Goal: Information Seeking & Learning: Learn about a topic

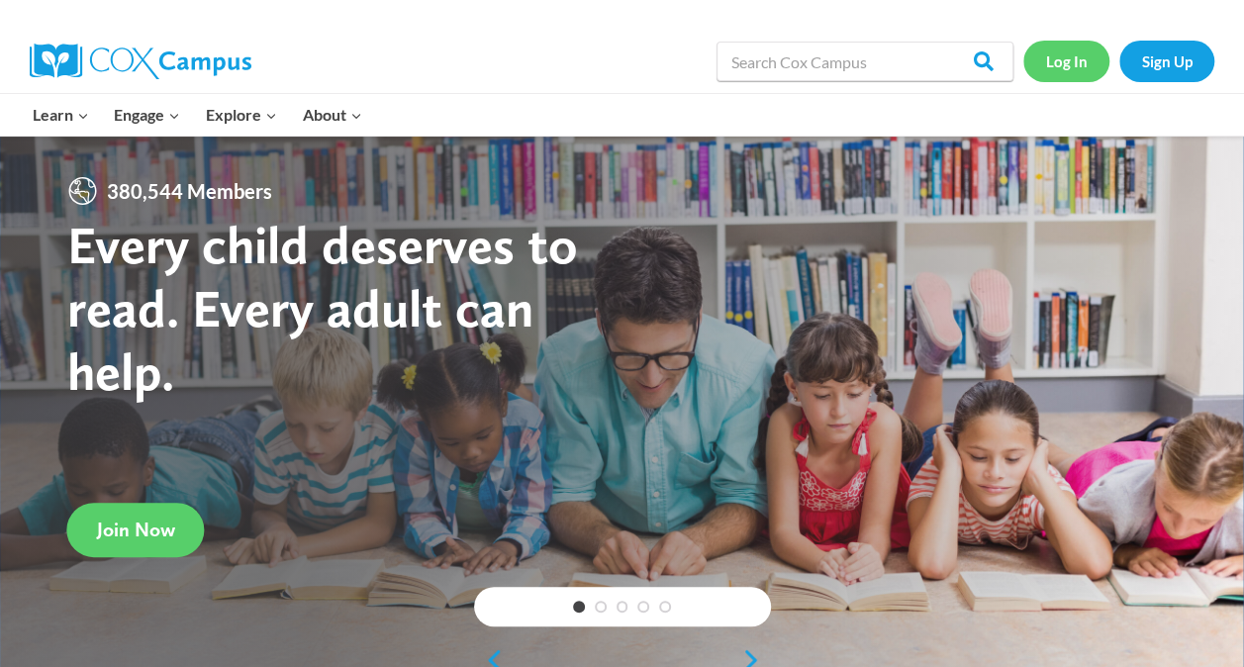
click at [1087, 46] on link "Log In" at bounding box center [1066, 61] width 86 height 41
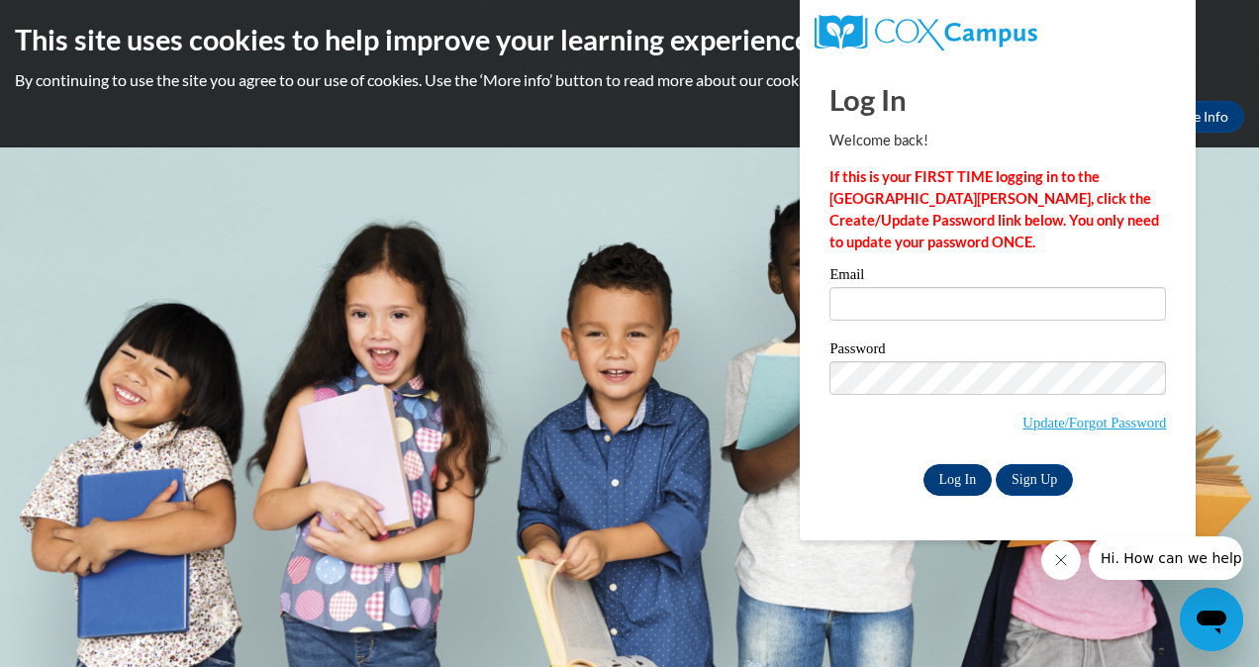
type input "lauradickson5@gmail.com"
click at [944, 479] on input "Log In" at bounding box center [958, 480] width 69 height 32
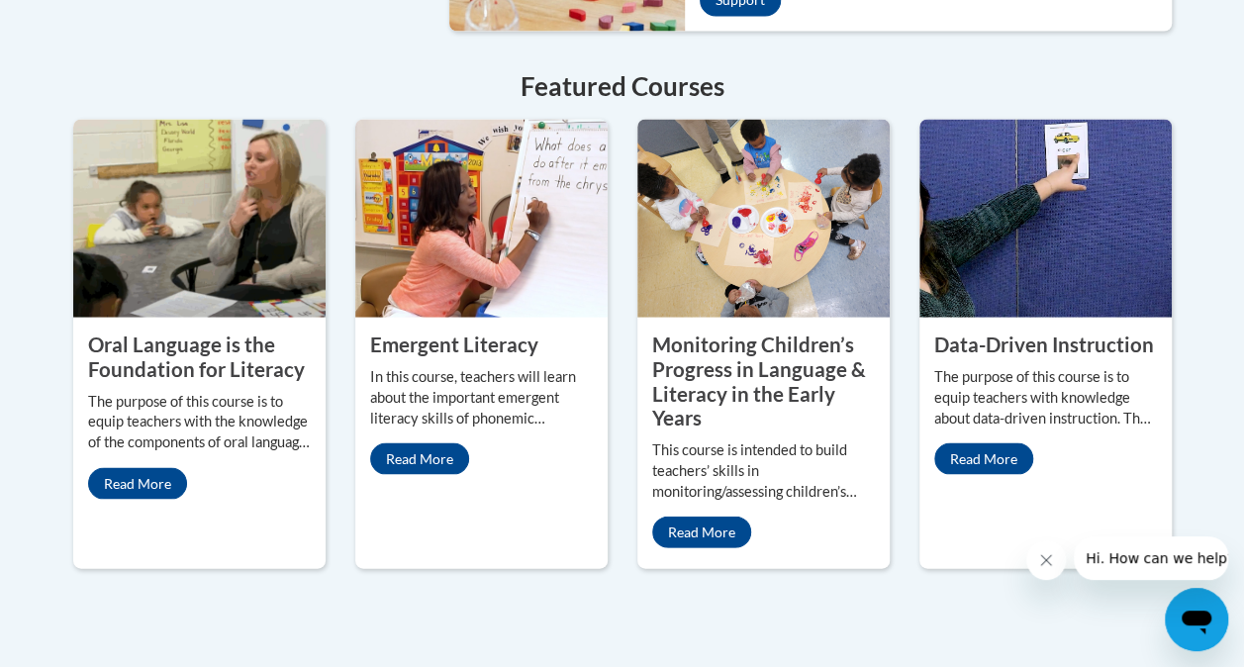
scroll to position [1822, 0]
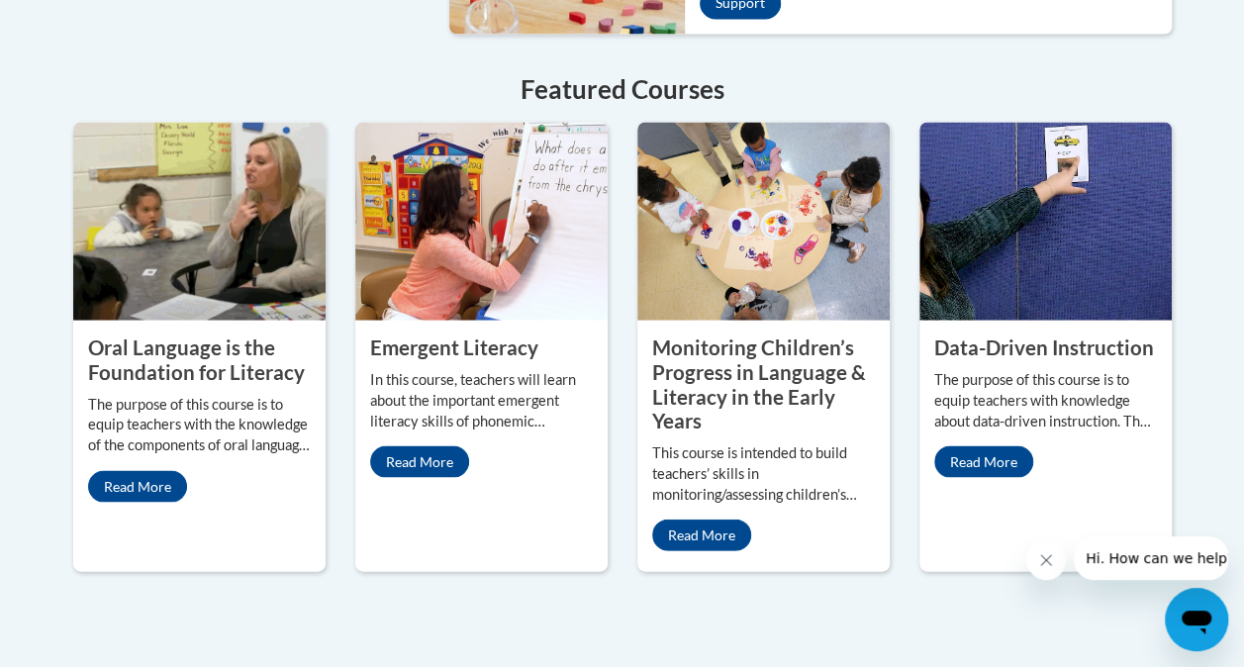
click at [487, 201] on img at bounding box center [481, 221] width 252 height 198
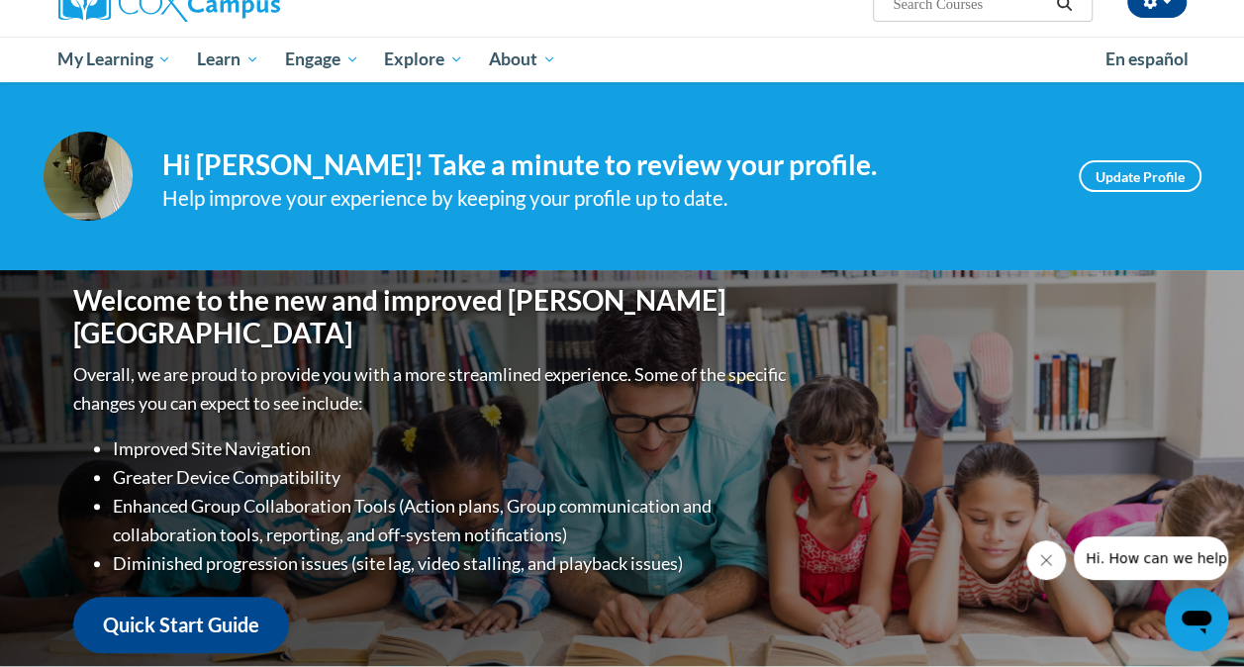
scroll to position [174, 0]
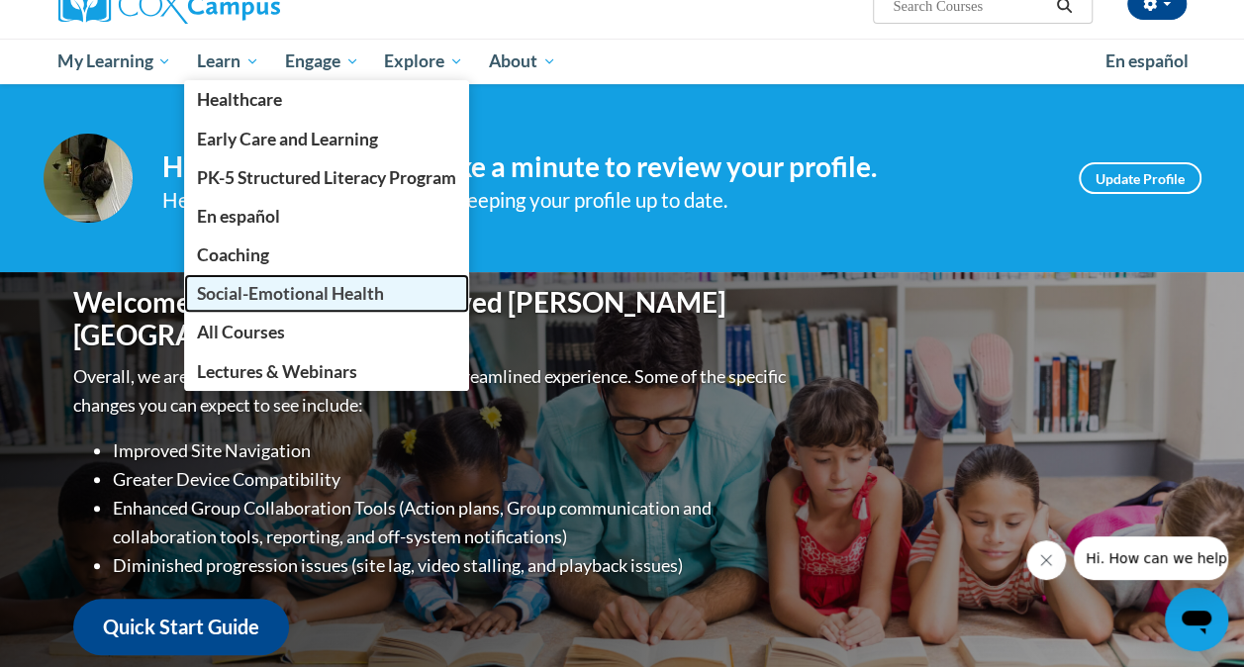
click at [242, 285] on span "Social-Emotional Health" at bounding box center [290, 293] width 187 height 21
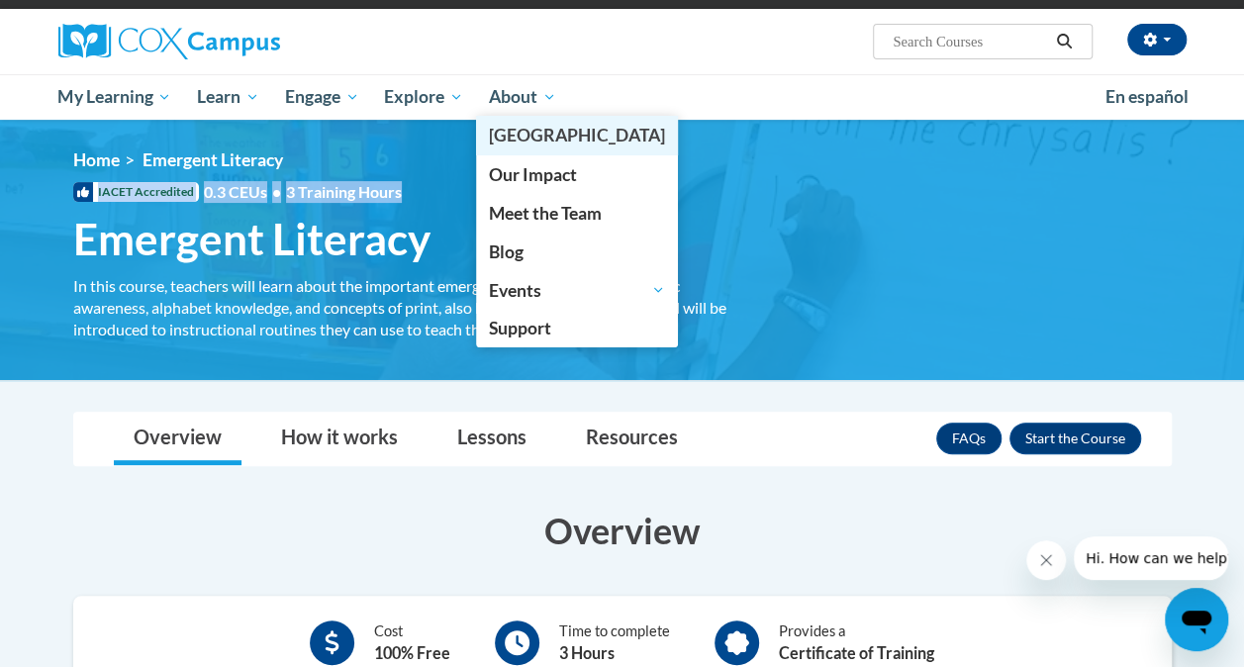
drag, startPoint x: 0, startPoint y: 0, endPoint x: 507, endPoint y: 117, distance: 520.1
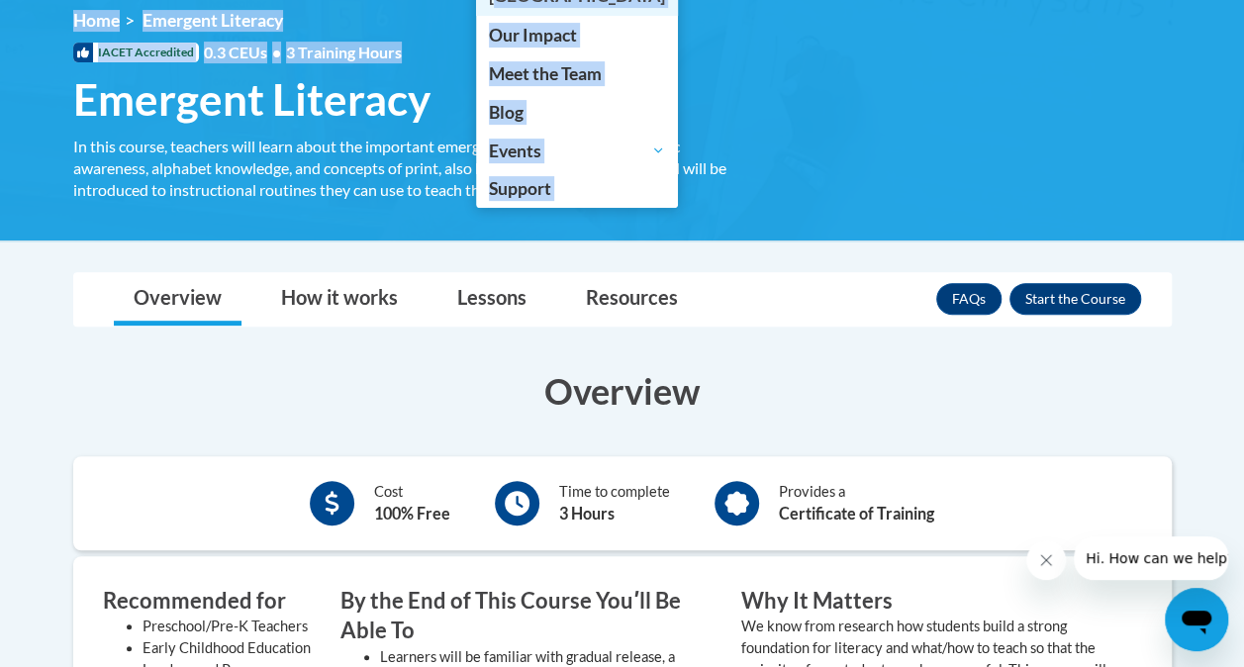
scroll to position [279, 0]
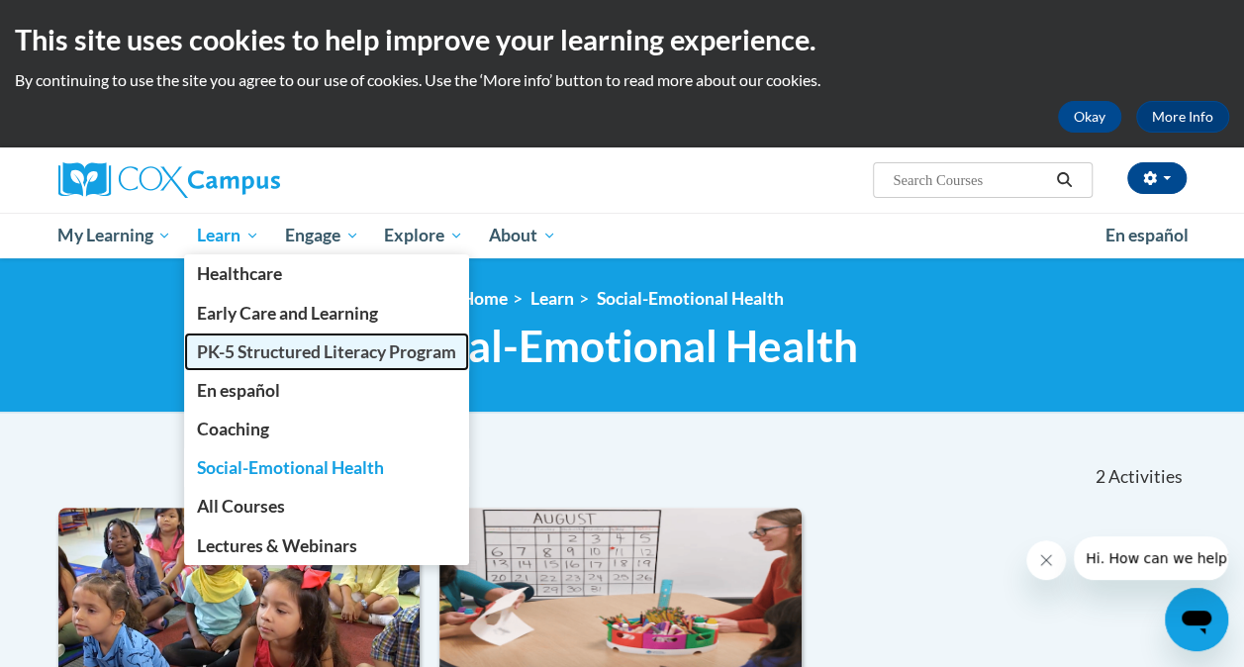
click at [281, 352] on span "PK-5 Structured Literacy Program" at bounding box center [326, 351] width 259 height 21
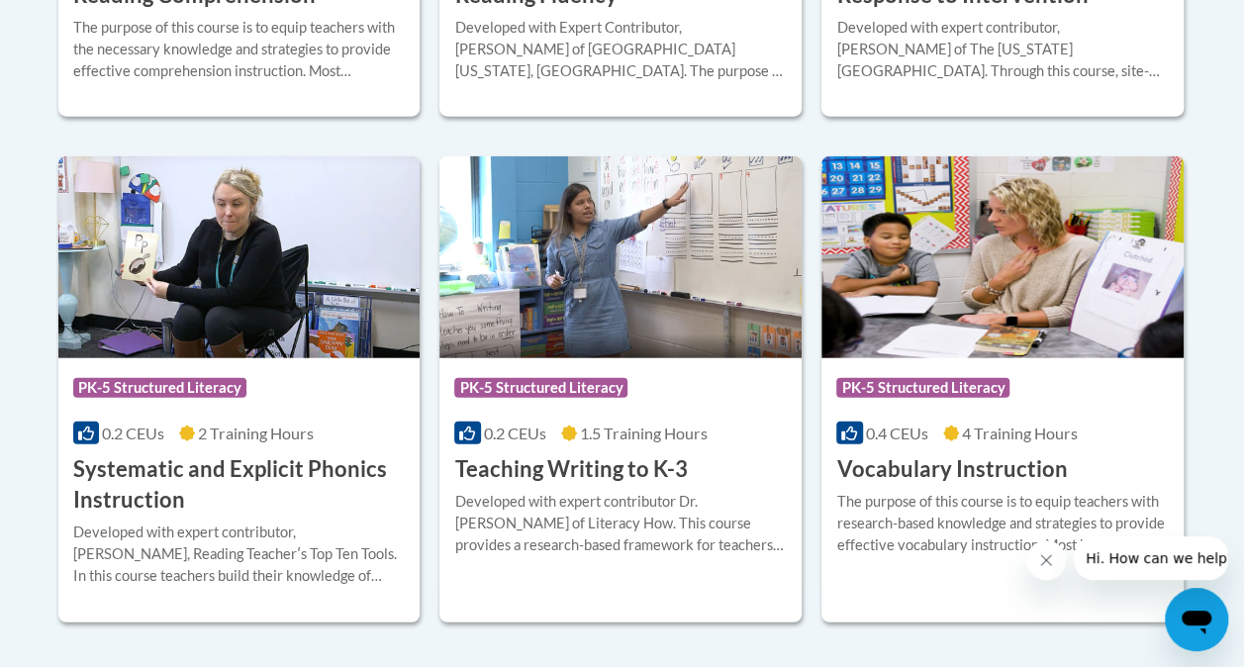
scroll to position [2261, 0]
